Goal: Obtain resource: Download file/media

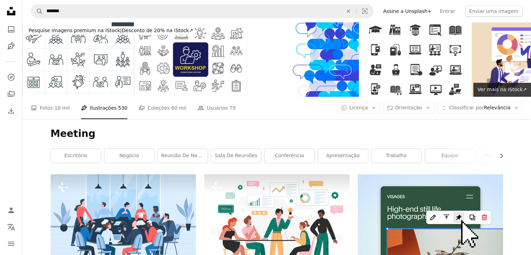
scroll to position [981, 0]
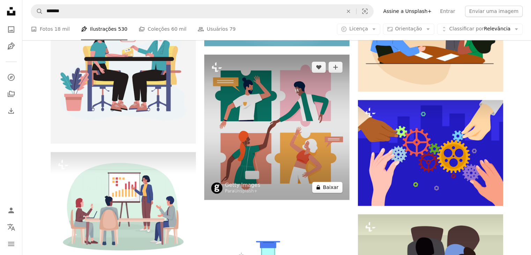
click at [326, 186] on button "A lock Baixar" at bounding box center [327, 186] width 30 height 11
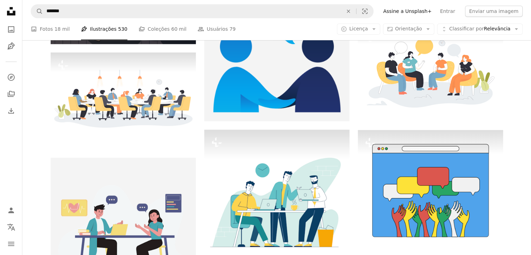
scroll to position [667, 0]
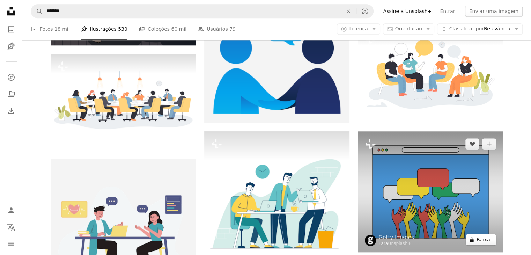
click at [479, 242] on button "A lock Baixar" at bounding box center [481, 239] width 30 height 11
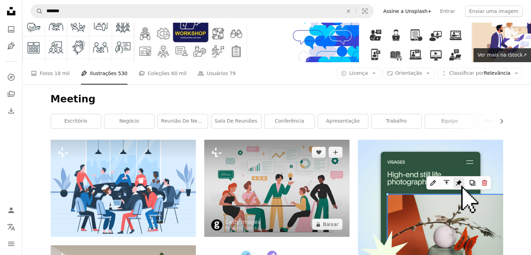
scroll to position [35, 0]
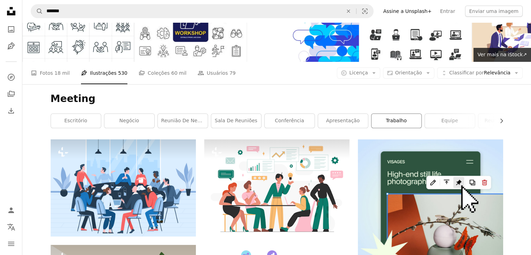
click at [391, 121] on link "trabalho" at bounding box center [396, 121] width 50 height 14
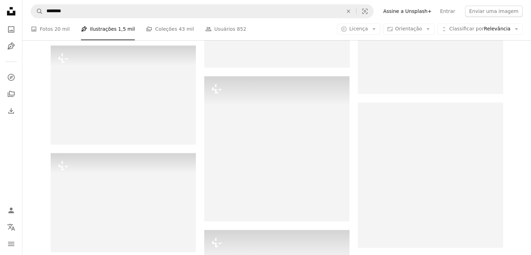
scroll to position [3386, 0]
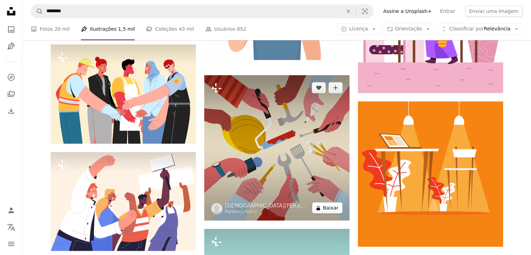
click at [328, 210] on button "A lock Baixar" at bounding box center [327, 207] width 30 height 11
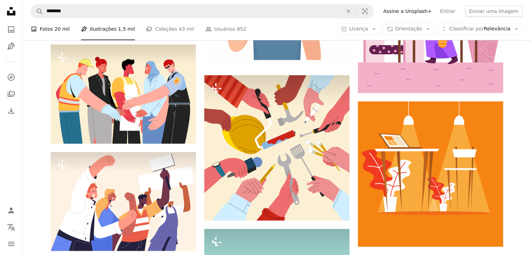
click at [54, 28] on span "20 mil" at bounding box center [61, 29] width 15 height 8
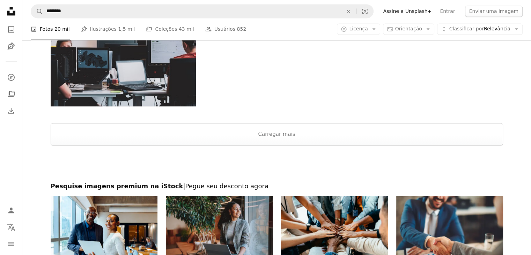
scroll to position [977, 0]
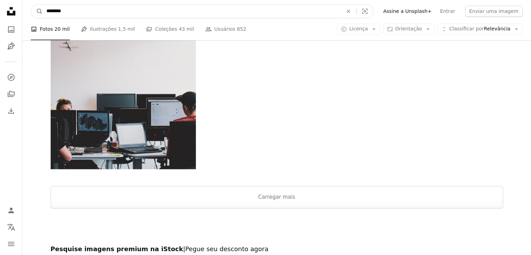
drag, startPoint x: 94, startPoint y: 10, endPoint x: 22, endPoint y: 11, distance: 71.6
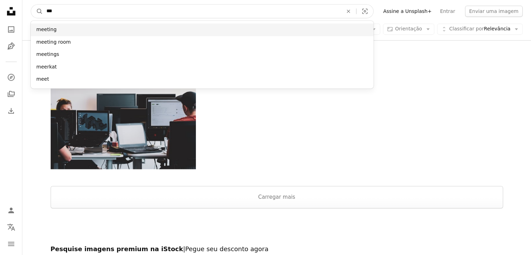
type input "***"
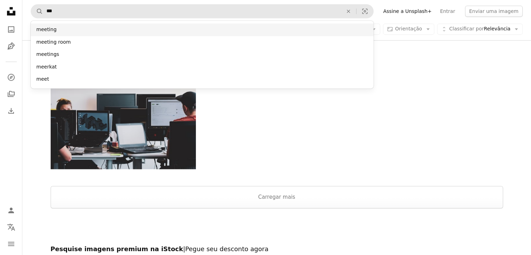
click at [36, 27] on div "meeting" at bounding box center [202, 29] width 343 height 13
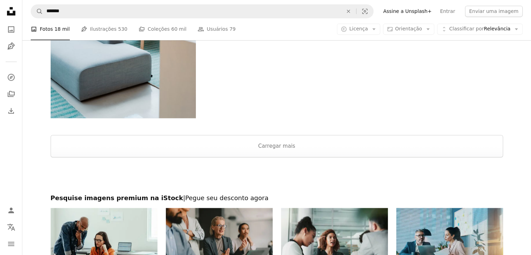
scroll to position [1012, 0]
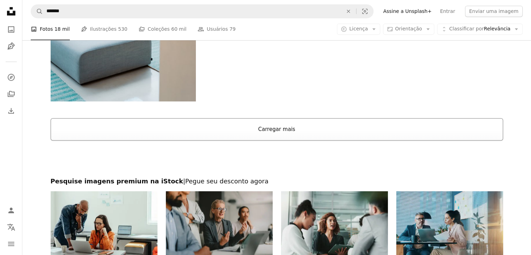
click at [216, 125] on button "Carregar mais" at bounding box center [277, 129] width 452 height 22
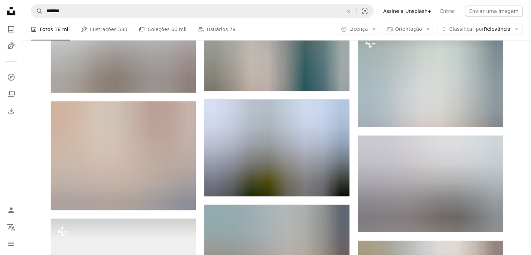
scroll to position [2129, 0]
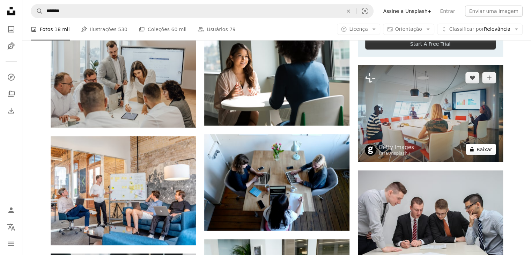
click at [487, 153] on button "A lock Baixar" at bounding box center [481, 149] width 30 height 11
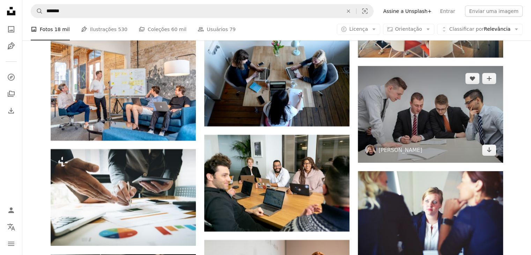
scroll to position [2234, 0]
